Goal: Task Accomplishment & Management: Manage account settings

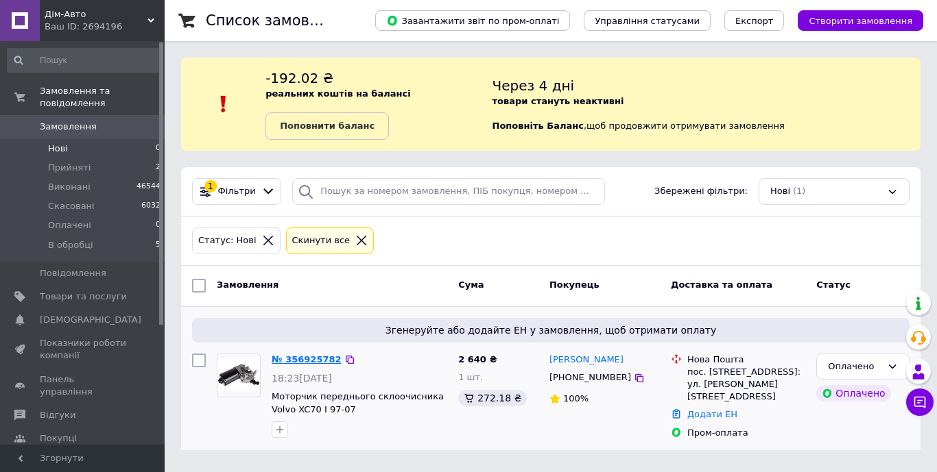
click at [308, 360] on link "№ 356925782" at bounding box center [307, 360] width 70 height 10
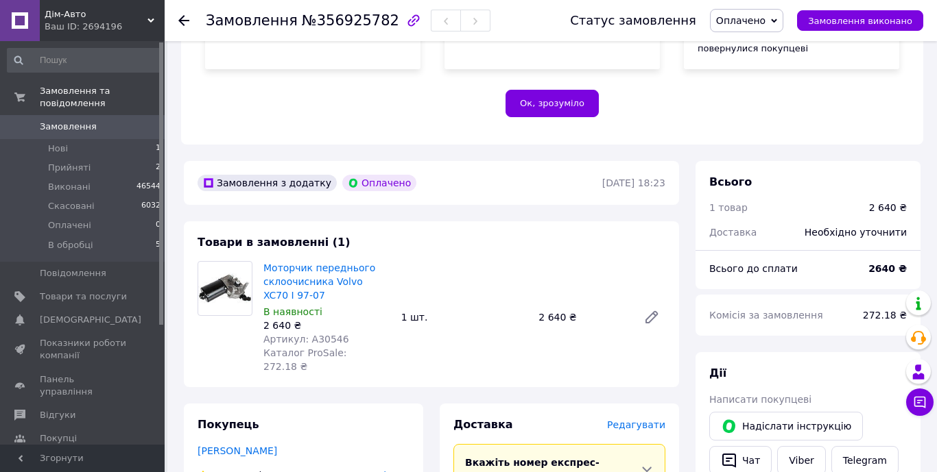
scroll to position [358, 0]
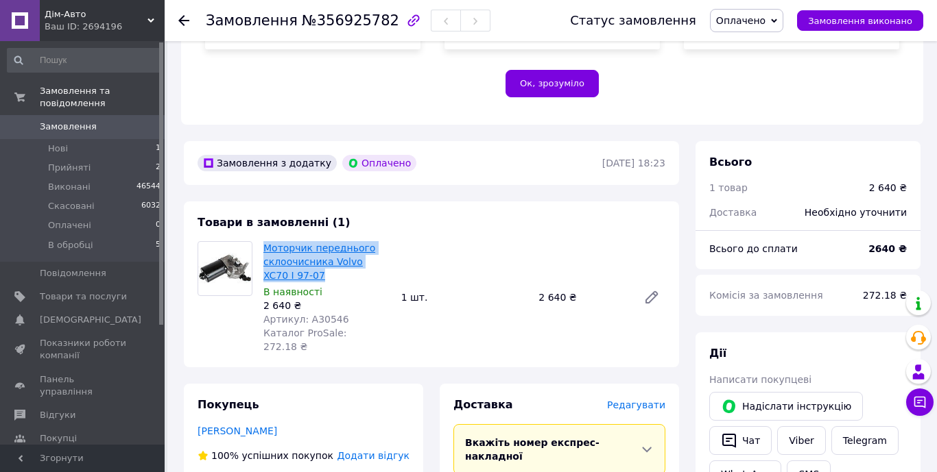
drag, startPoint x: 296, startPoint y: 261, endPoint x: 264, endPoint y: 233, distance: 42.3
click at [264, 241] on span "Моторчик переднього склоочисника Volvo XC70 I 97-07" at bounding box center [326, 261] width 127 height 41
copy link "Моторчик переднього склоочисника Volvo XC70 I 97-07"
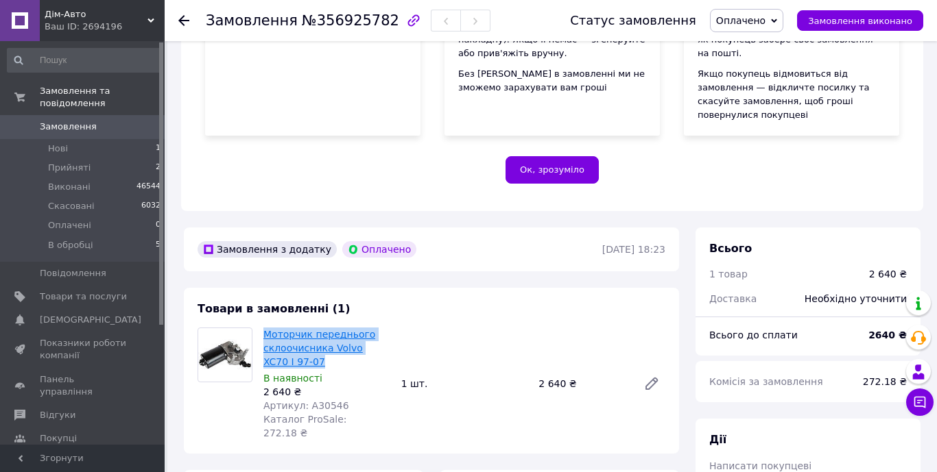
scroll to position [263, 0]
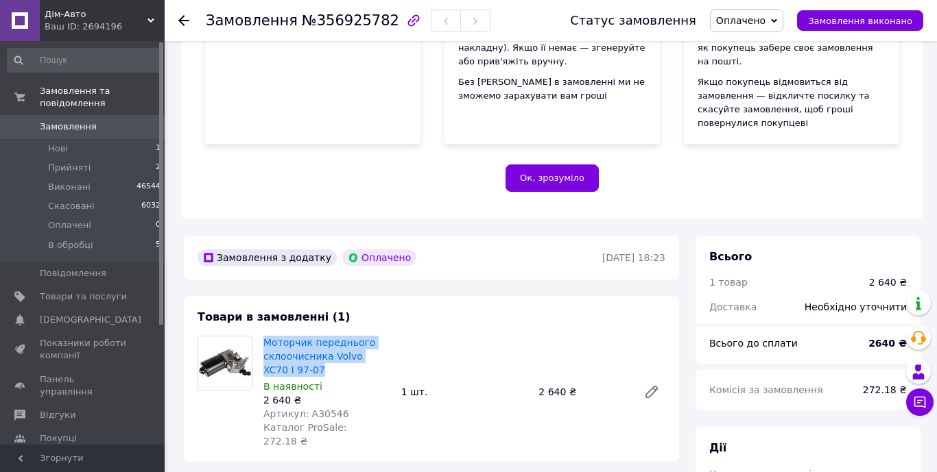
drag, startPoint x: 325, startPoint y: 395, endPoint x: 270, endPoint y: 363, distance: 64.2
click at [270, 363] on div "Моторчик переднього склоочисника Volvo XC70 I 97-07 В наявності 2 640 ₴ Артикул…" at bounding box center [327, 392] width 138 height 118
click at [300, 394] on div "2 640 ₴" at bounding box center [326, 401] width 127 height 14
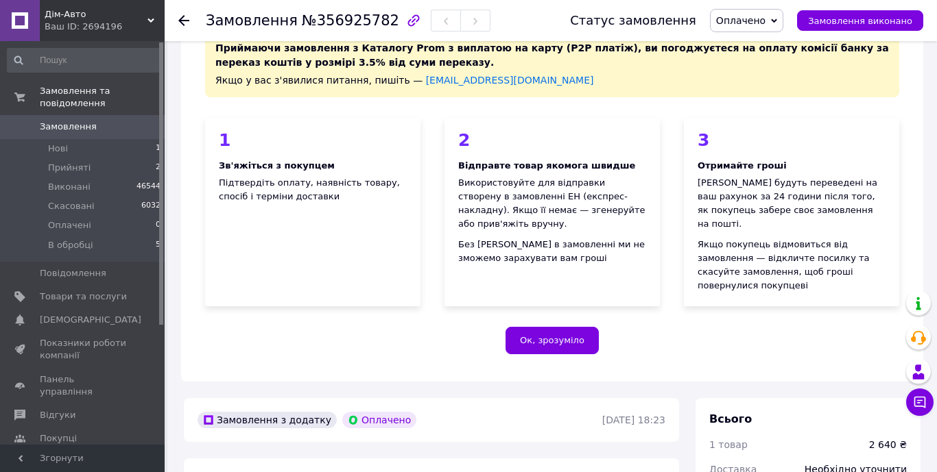
scroll to position [0, 0]
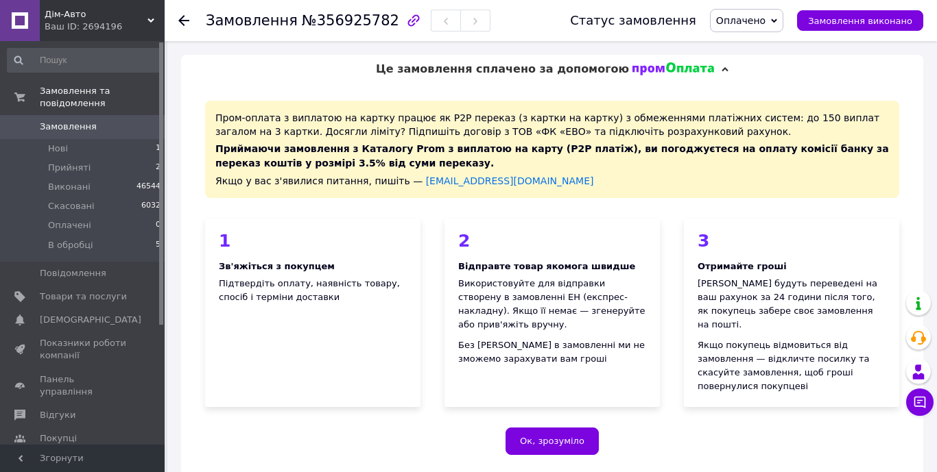
click at [777, 19] on icon at bounding box center [774, 21] width 6 height 4
click at [752, 45] on li "Прийнято" at bounding box center [746, 48] width 72 height 21
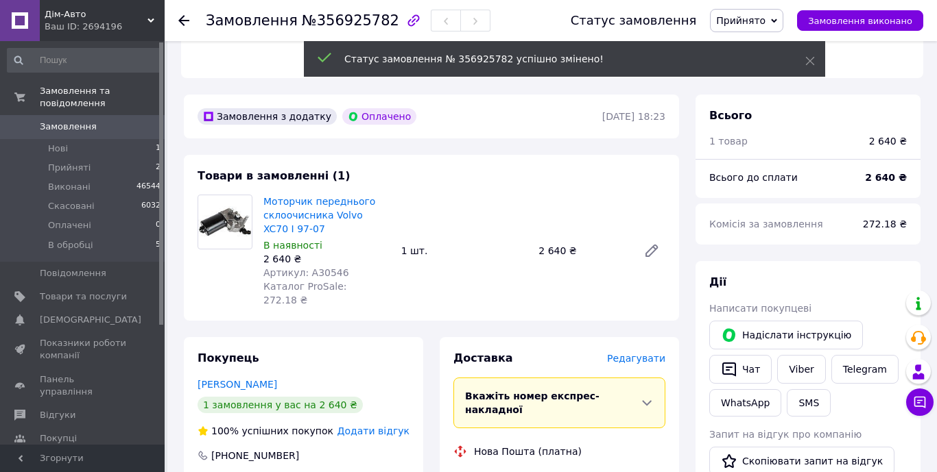
scroll to position [411, 0]
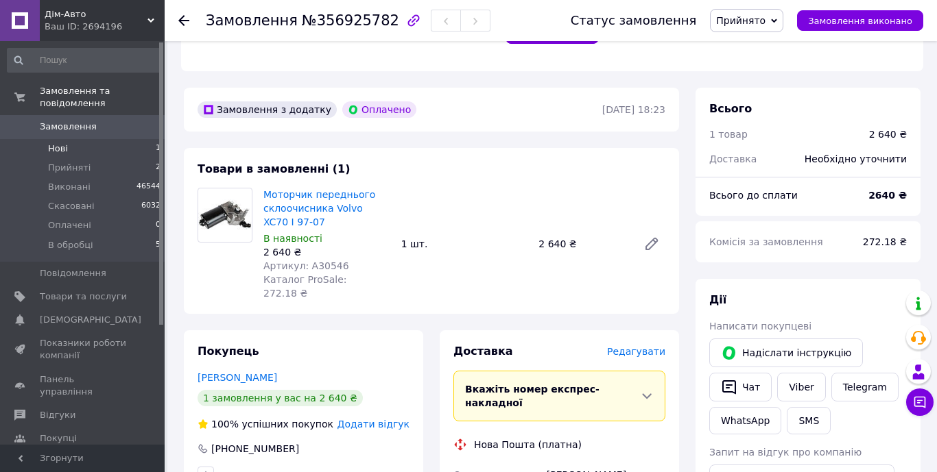
click at [56, 144] on span "Нові" at bounding box center [58, 149] width 20 height 12
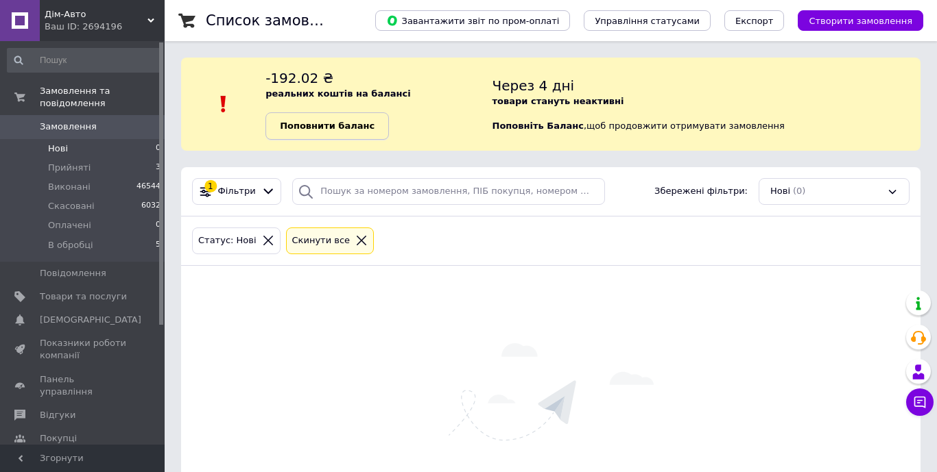
click at [353, 131] on b "Поповнити баланс" at bounding box center [327, 126] width 95 height 10
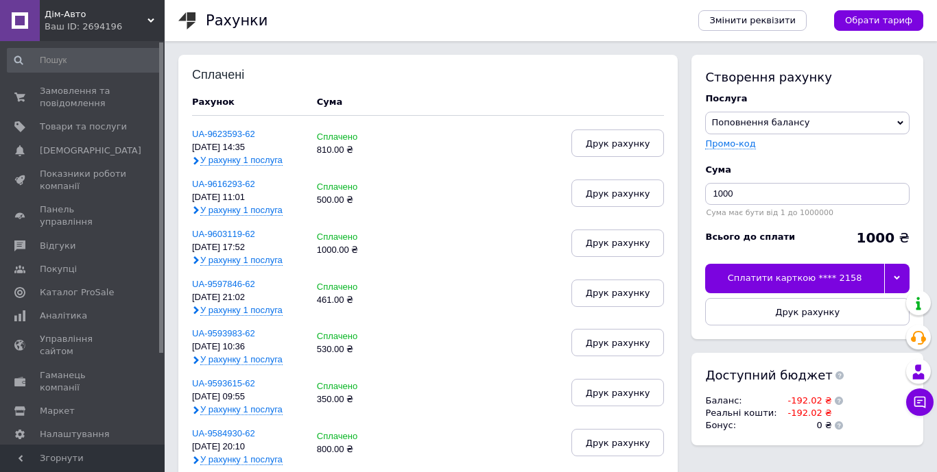
click at [897, 280] on icon at bounding box center [897, 278] width 6 height 6
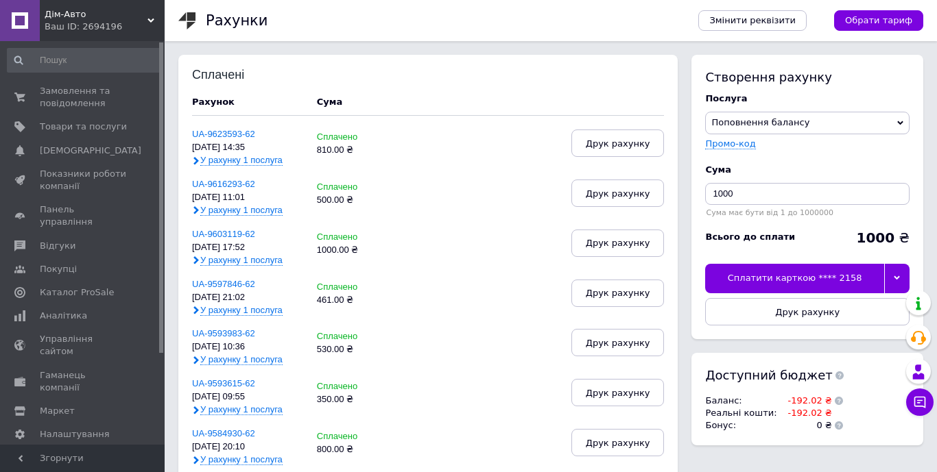
click at [898, 276] on icon at bounding box center [897, 278] width 6 height 6
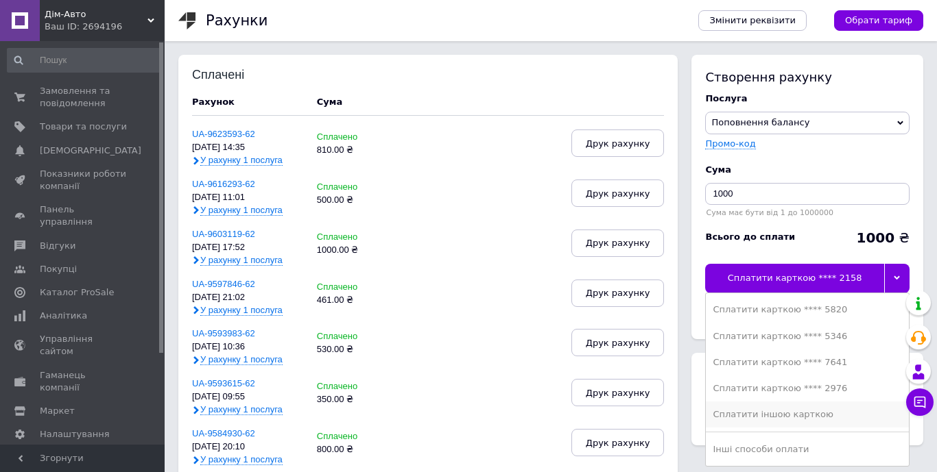
click at [763, 416] on div "Сплатити іншою карткою" at bounding box center [807, 415] width 189 height 12
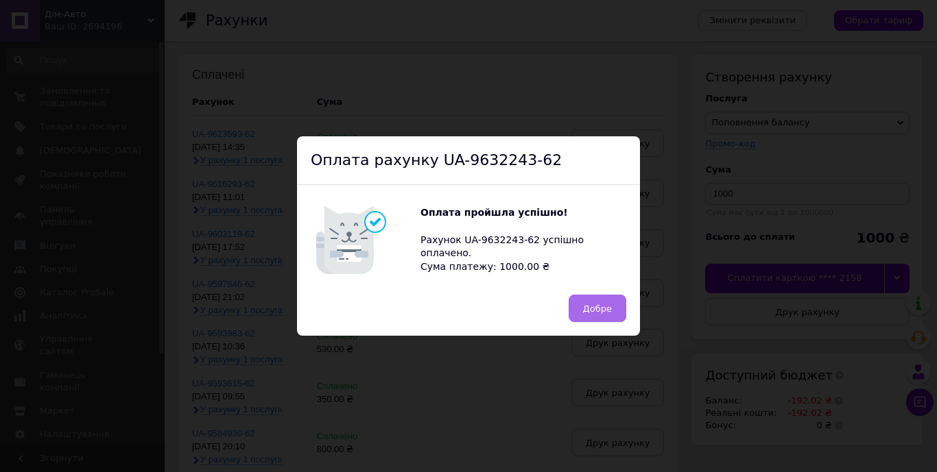
click at [601, 298] on button "Добре" at bounding box center [598, 308] width 58 height 27
